Goal: Information Seeking & Learning: Learn about a topic

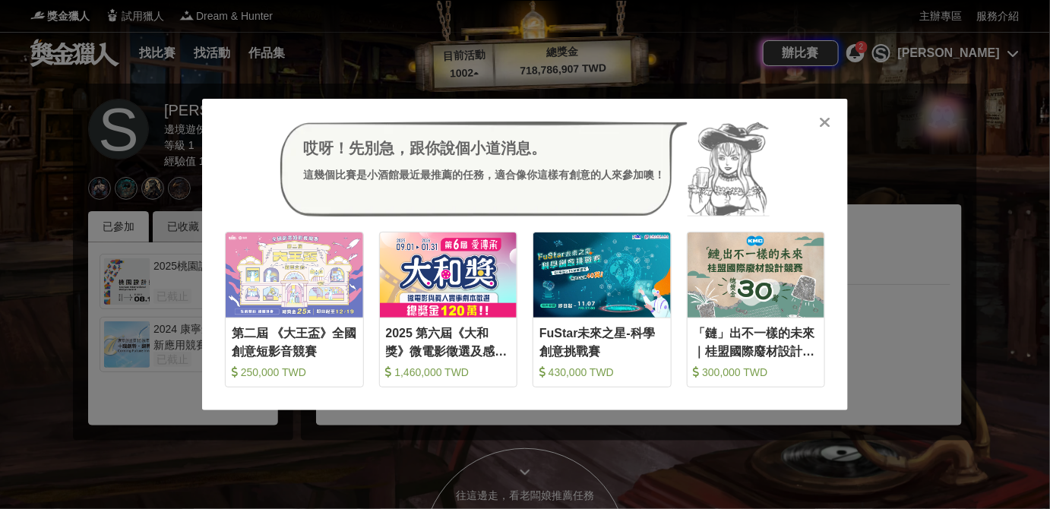
click at [825, 123] on icon at bounding box center [825, 122] width 11 height 15
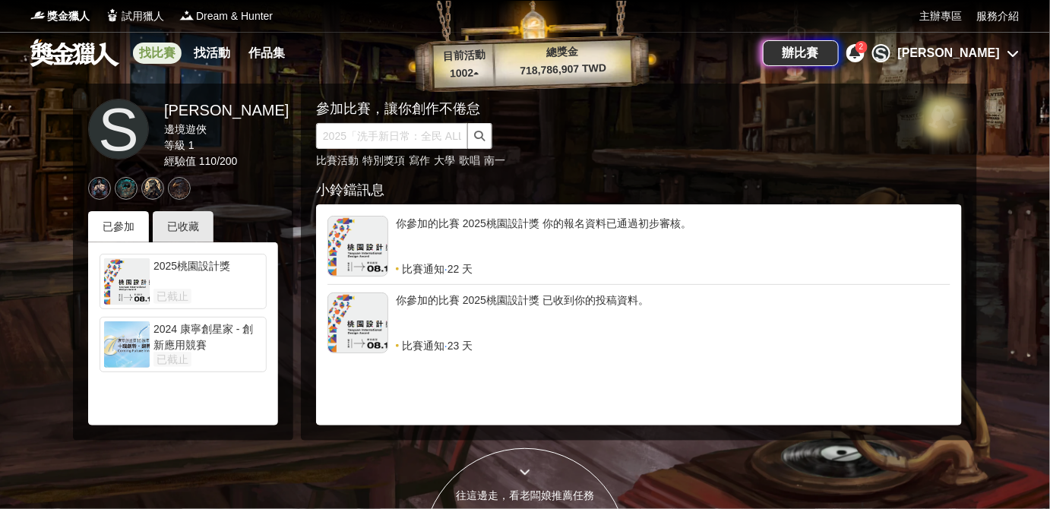
click at [152, 50] on link "找比賽" at bounding box center [157, 53] width 49 height 21
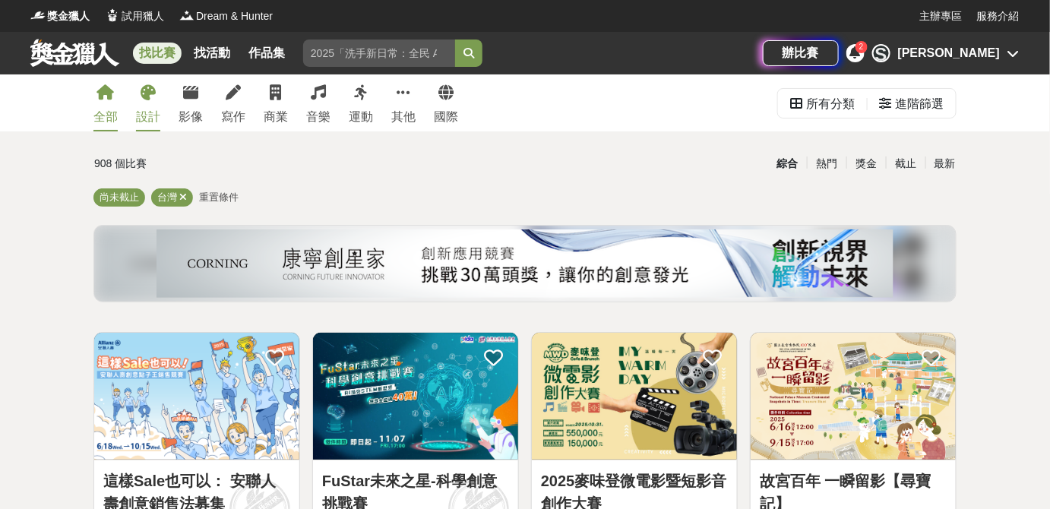
click at [152, 106] on link "設計" at bounding box center [148, 102] width 24 height 57
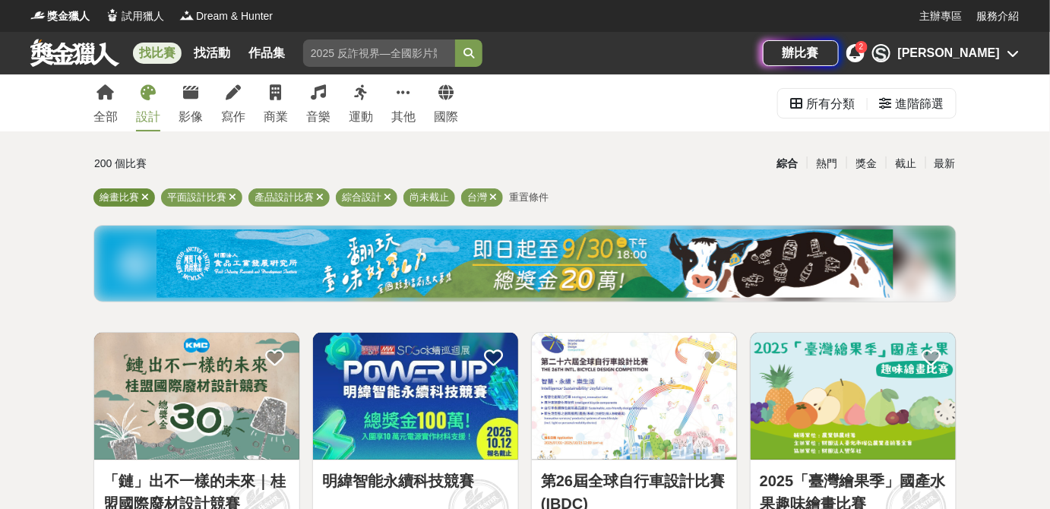
click at [145, 197] on icon at bounding box center [145, 197] width 8 height 10
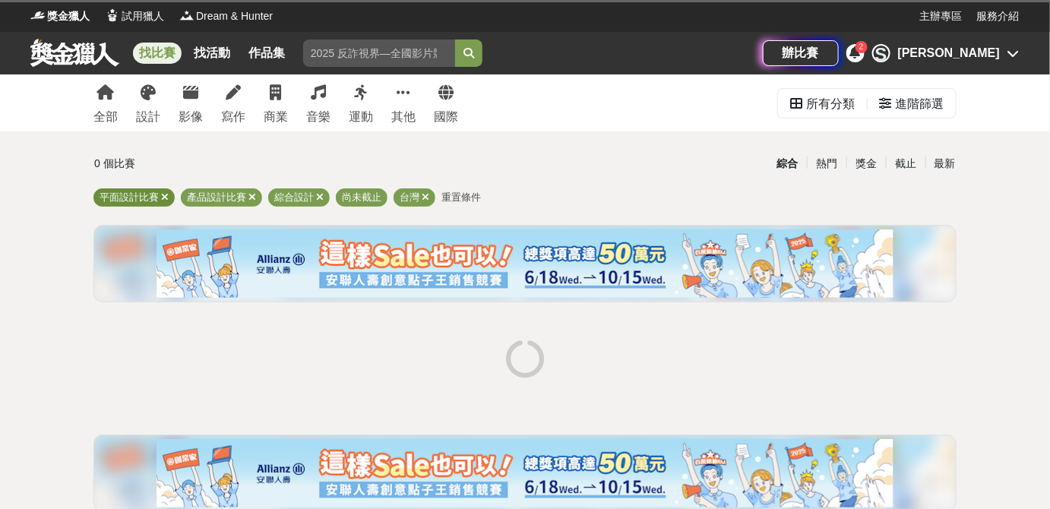
click at [166, 197] on icon at bounding box center [165, 197] width 8 height 10
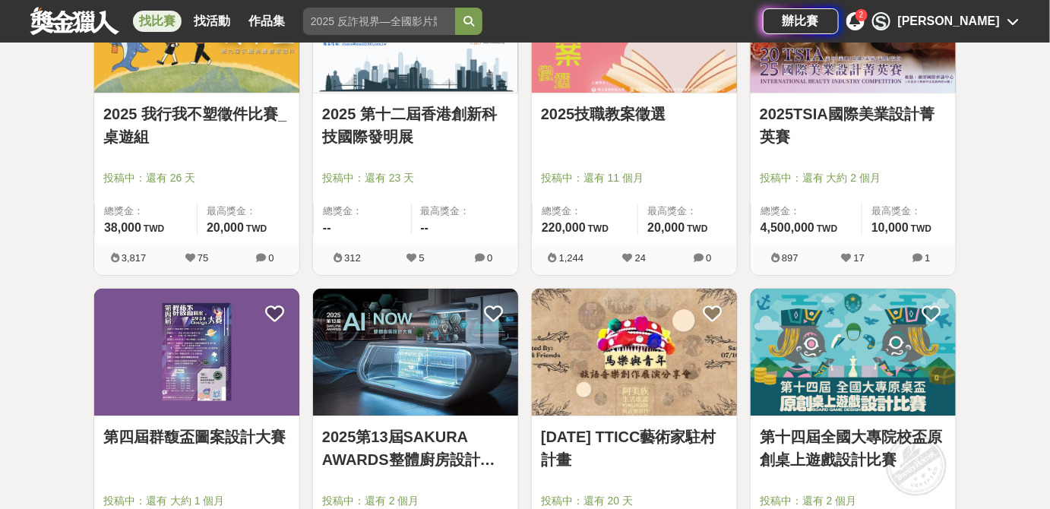
scroll to position [1934, 0]
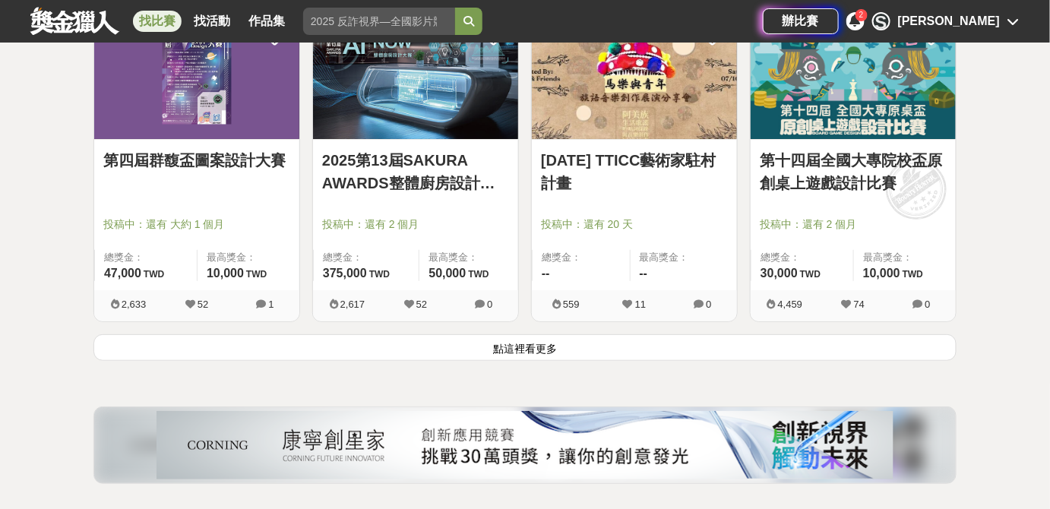
click at [585, 346] on button "點這裡看更多" at bounding box center [524, 347] width 863 height 27
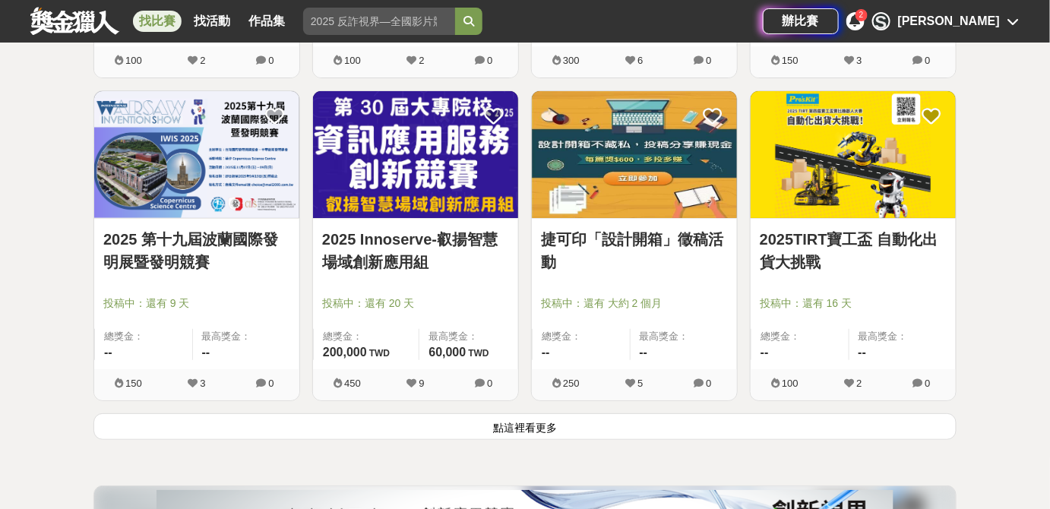
scroll to position [3936, 0]
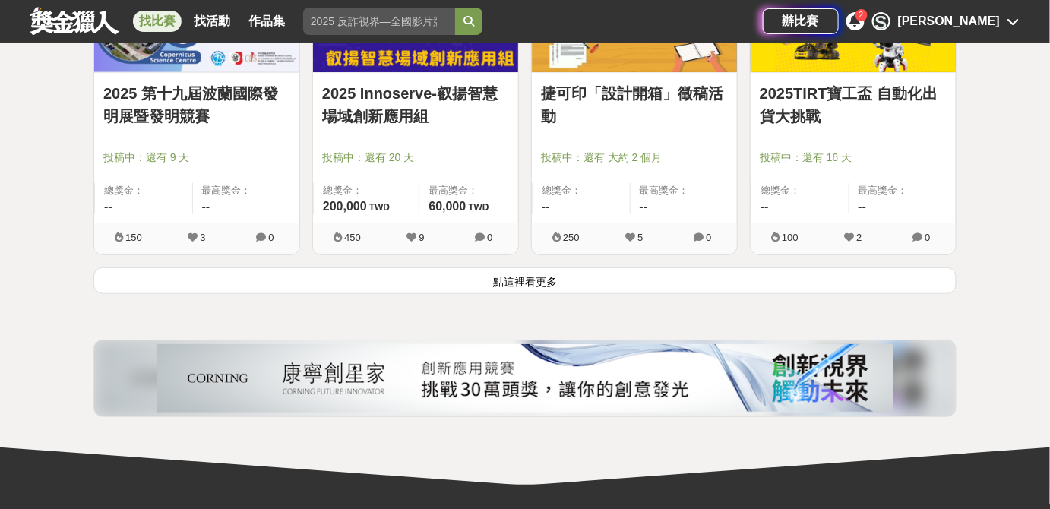
click at [590, 282] on button "點這裡看更多" at bounding box center [524, 280] width 863 height 27
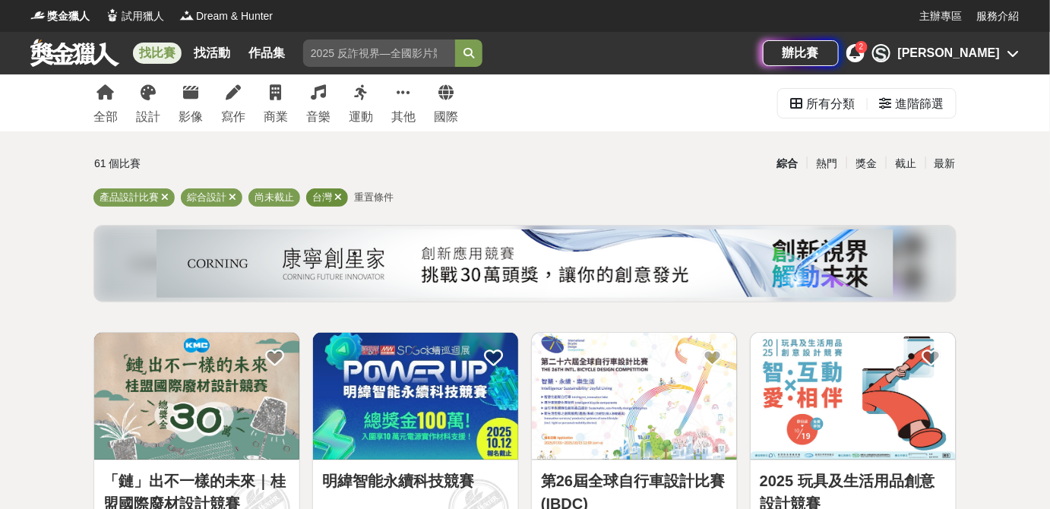
click at [335, 192] on icon at bounding box center [338, 197] width 8 height 10
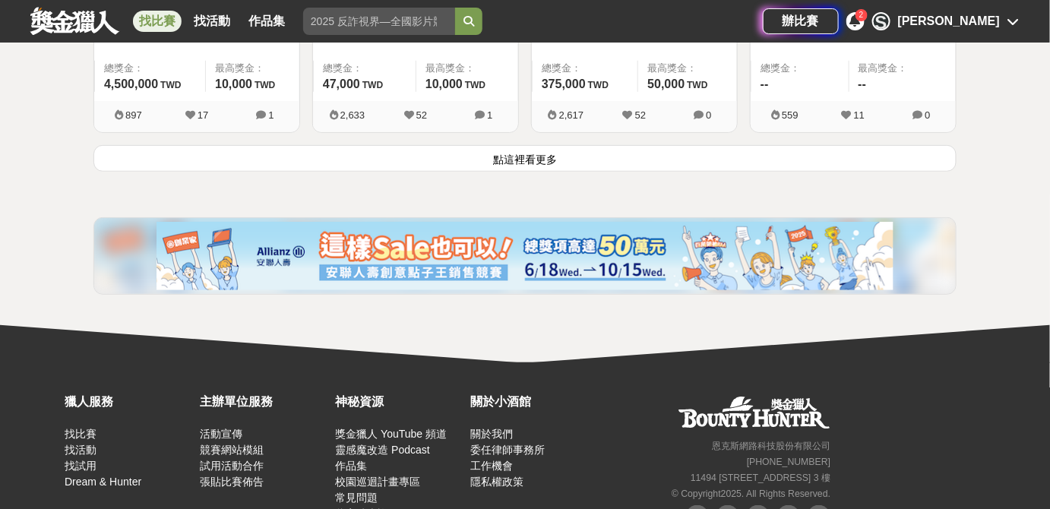
scroll to position [2186, 0]
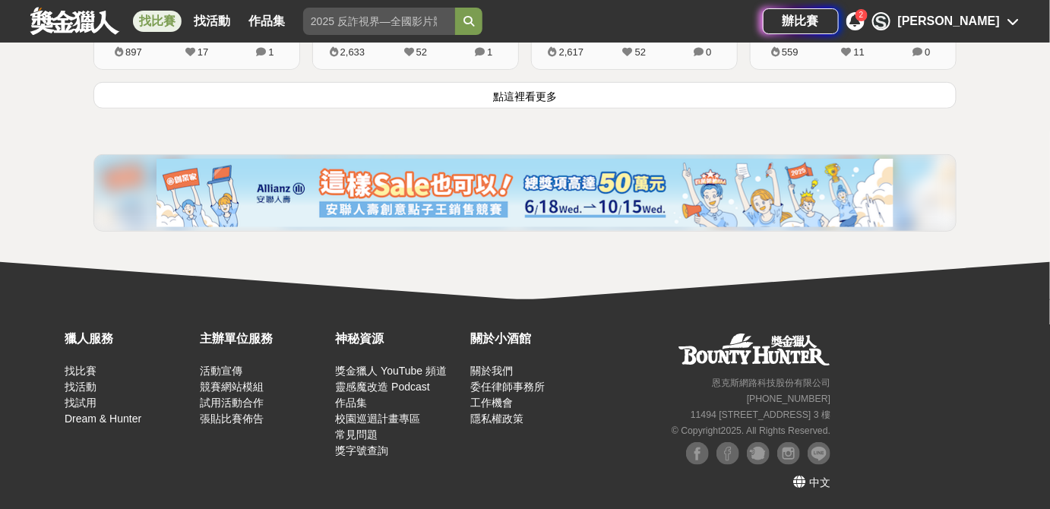
click at [580, 97] on button "點這裡看更多" at bounding box center [524, 95] width 863 height 27
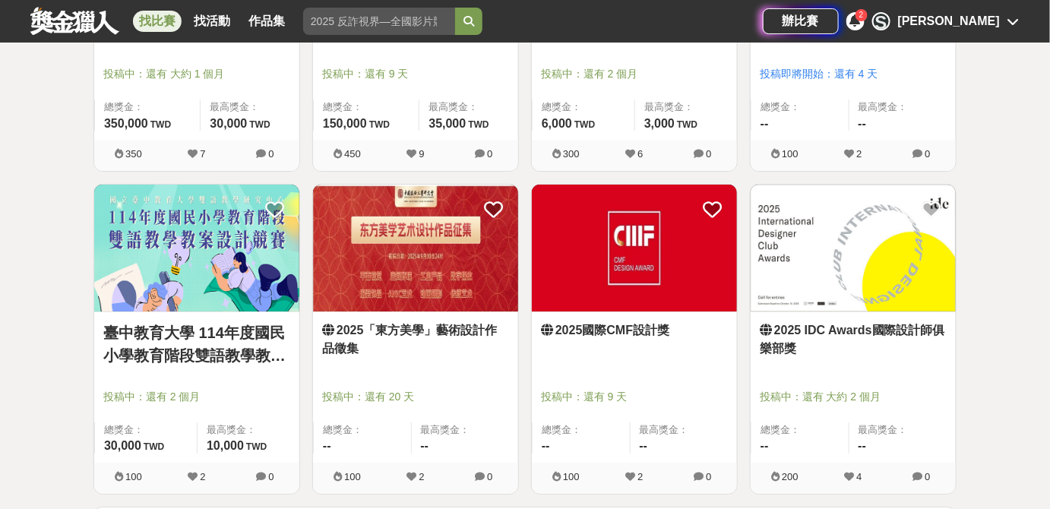
scroll to position [3805, 0]
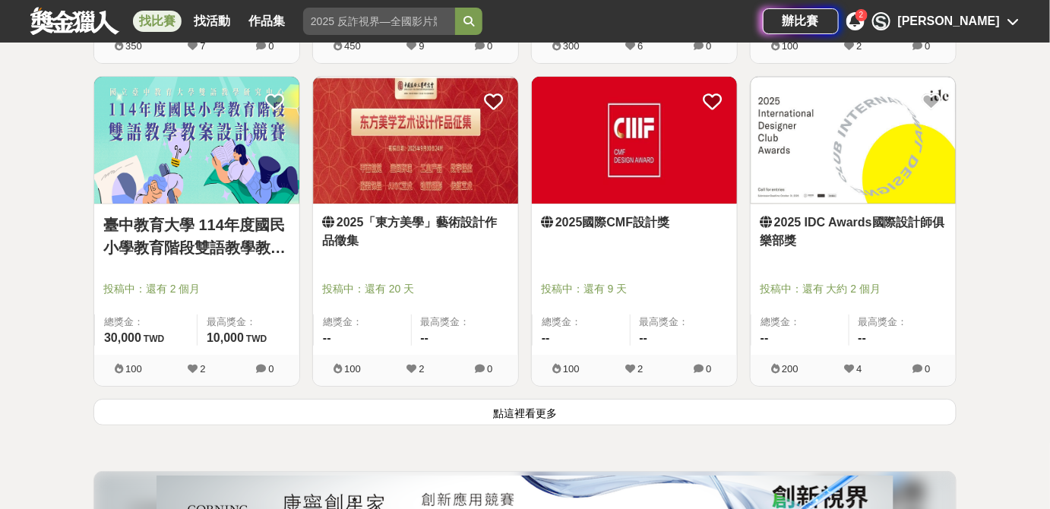
click at [564, 405] on button "點這裡看更多" at bounding box center [524, 412] width 863 height 27
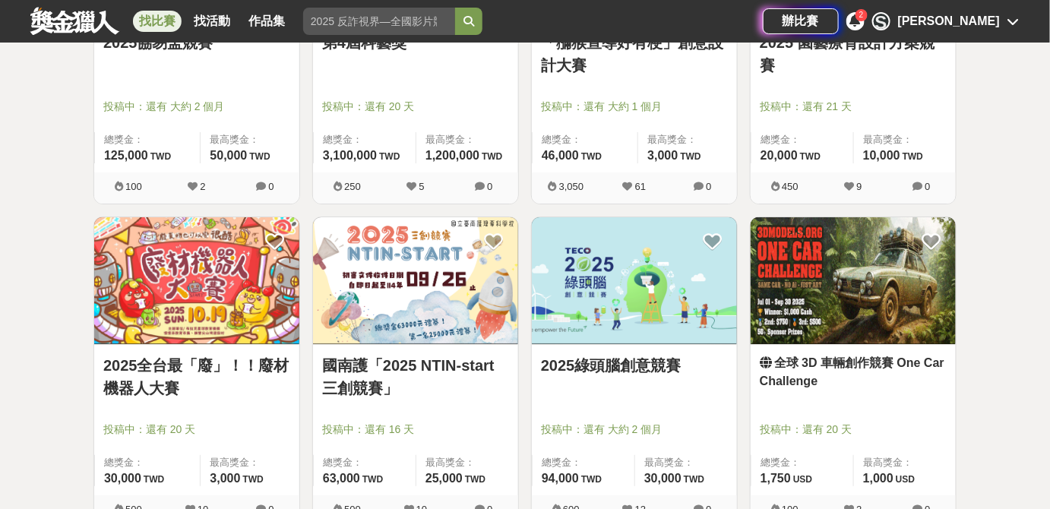
scroll to position [5877, 0]
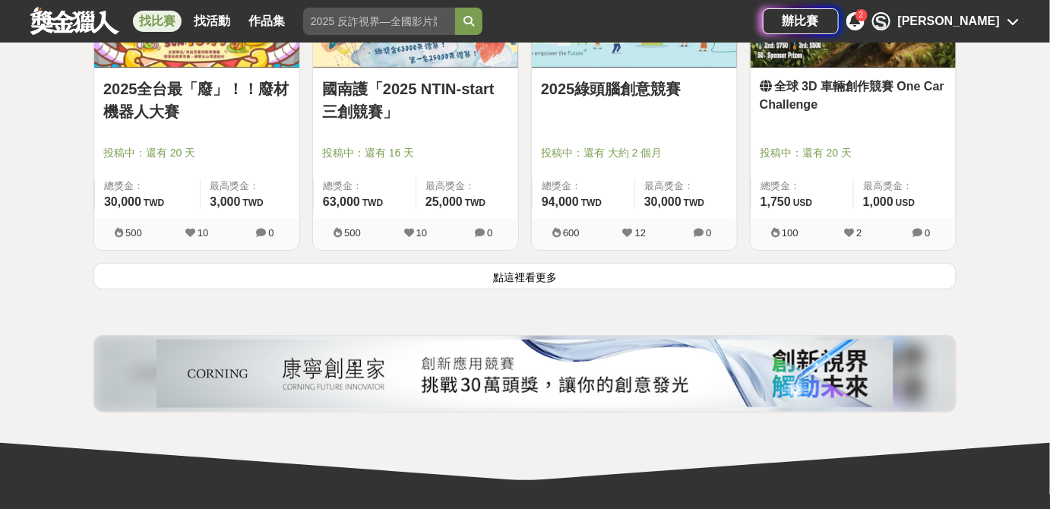
click at [553, 272] on button "點這裡看更多" at bounding box center [524, 276] width 863 height 27
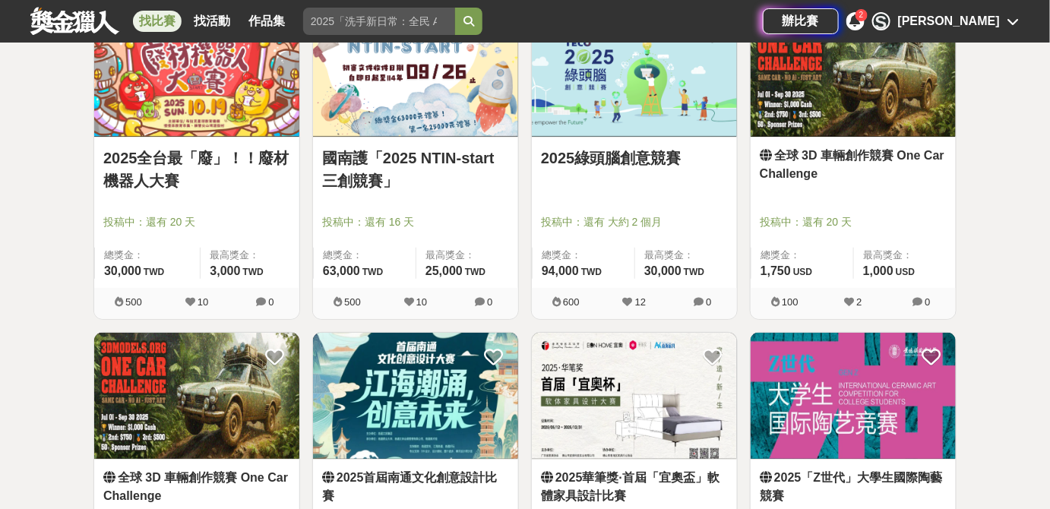
scroll to position [5600, 0]
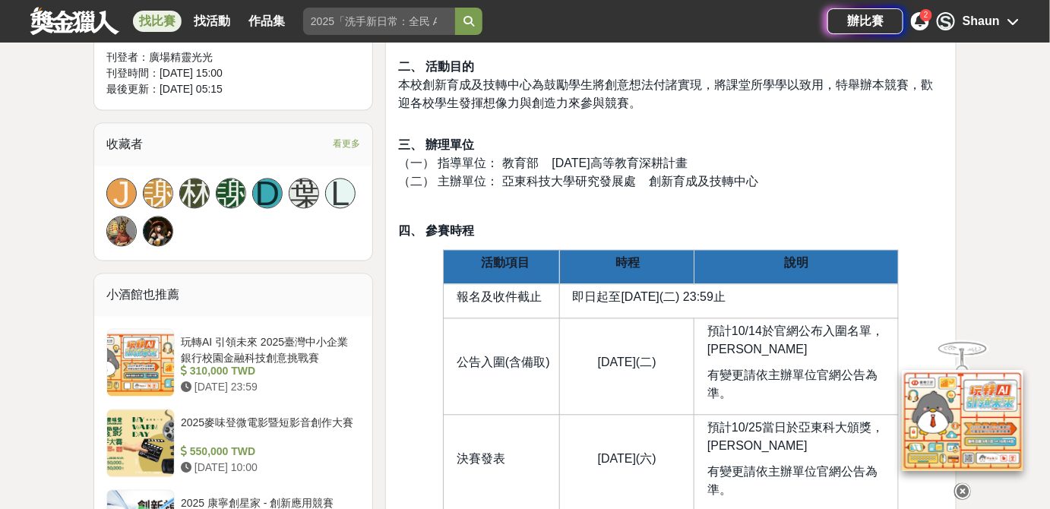
scroll to position [1036, 0]
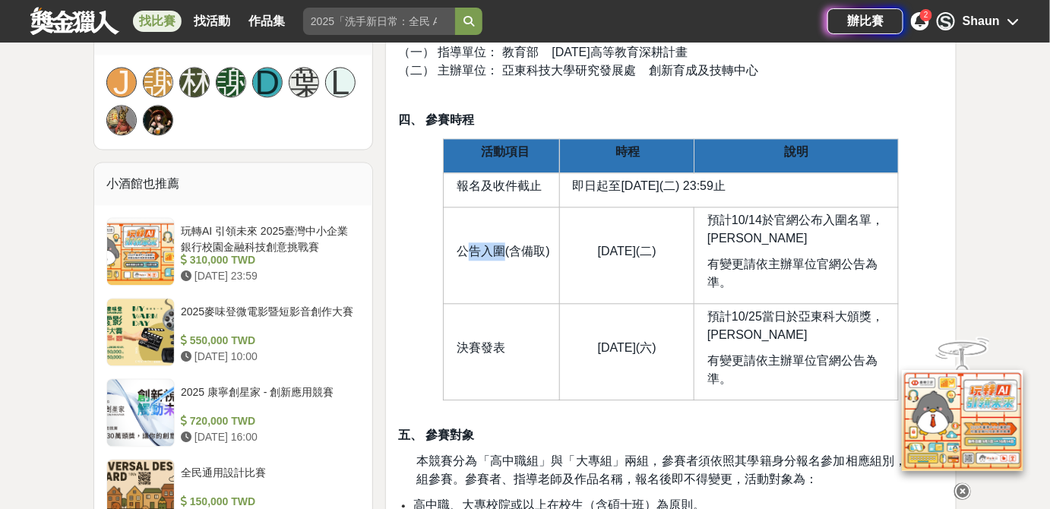
drag, startPoint x: 464, startPoint y: 245, endPoint x: 529, endPoint y: 249, distance: 64.7
click at [520, 249] on span "公告入圍(含備取)" at bounding box center [503, 251] width 93 height 13
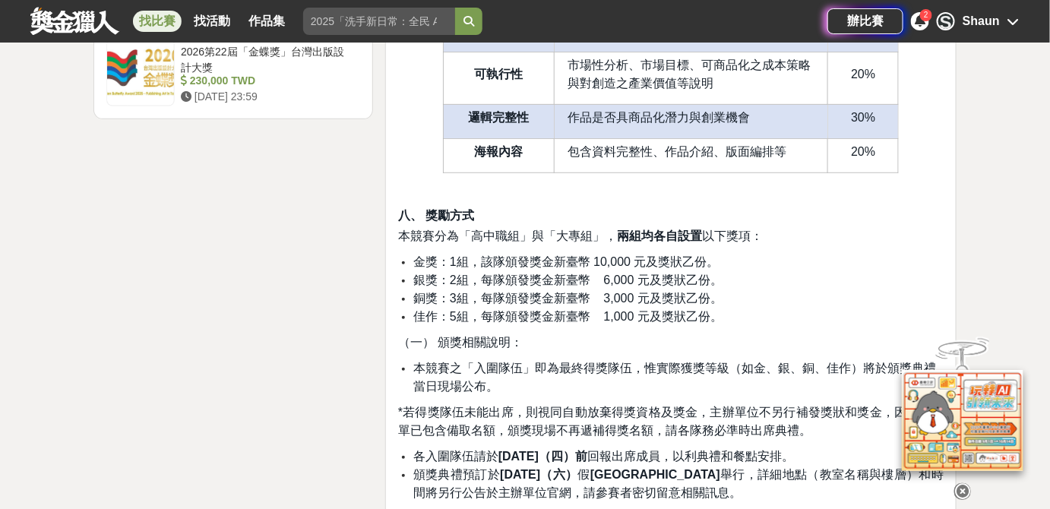
scroll to position [2210, 0]
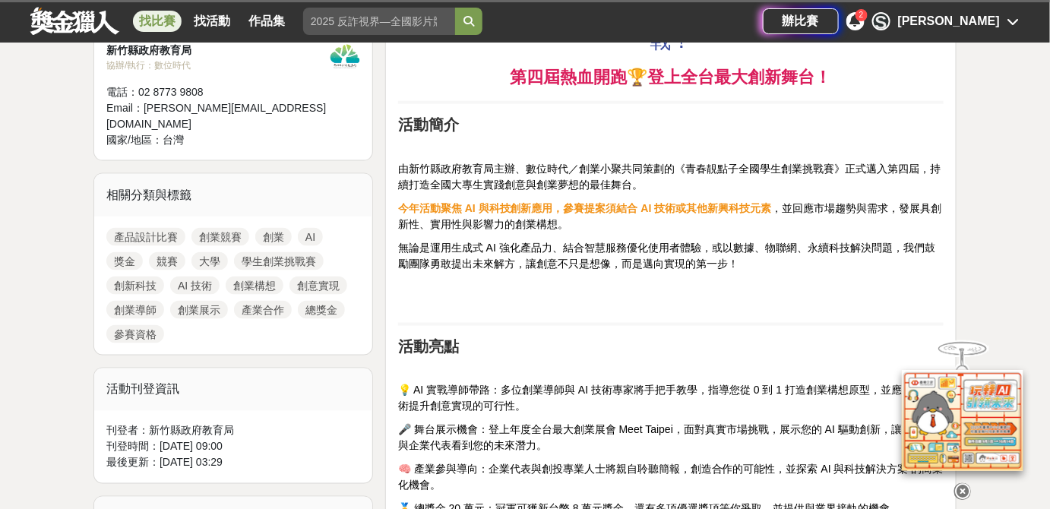
scroll to position [552, 0]
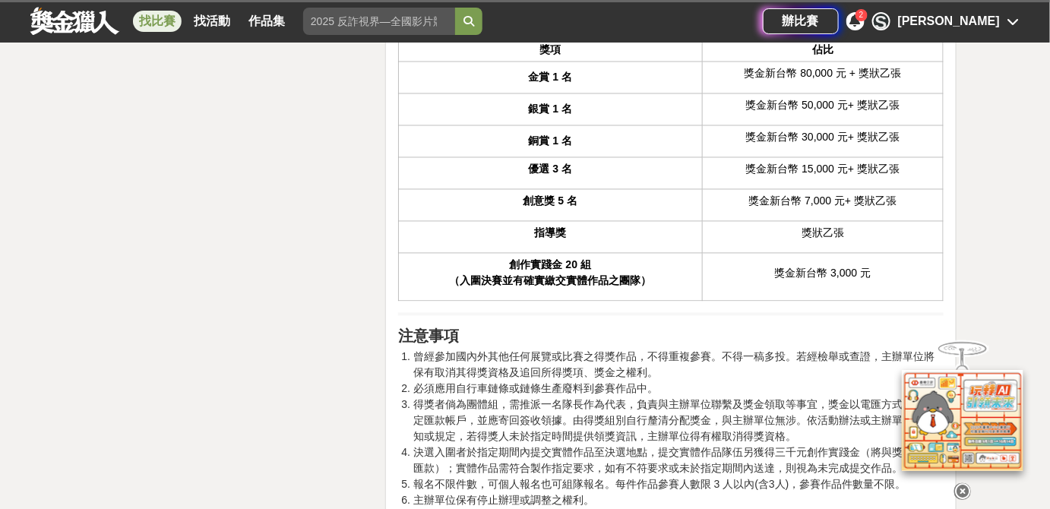
scroll to position [2762, 0]
